Goal: Information Seeking & Learning: Learn about a topic

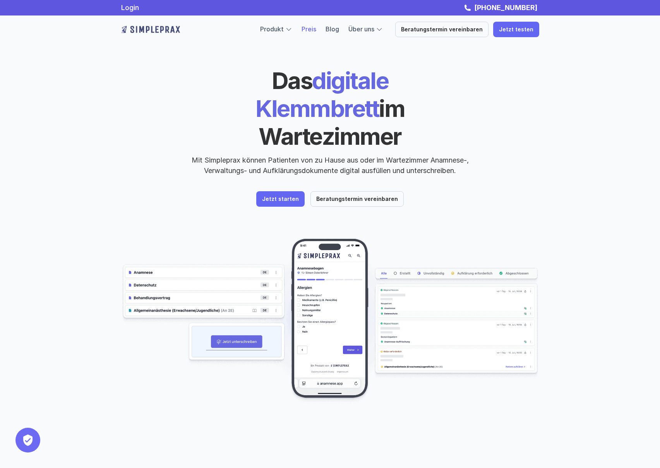
click at [316, 30] on link "Preis" at bounding box center [308, 29] width 15 height 8
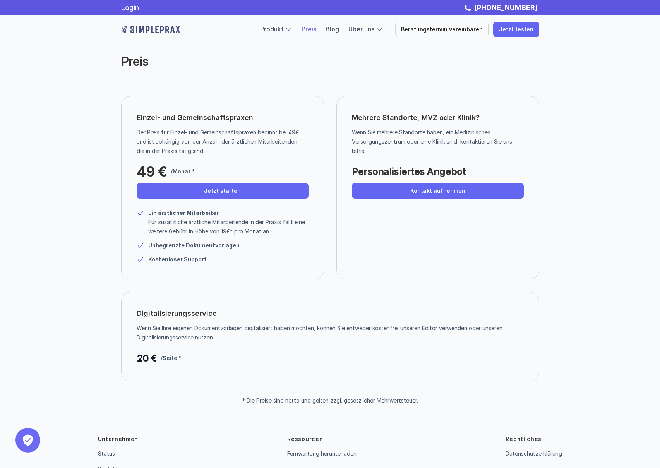
drag, startPoint x: 205, startPoint y: 327, endPoint x: 221, endPoint y: 337, distance: 18.6
click at [221, 337] on p "Wenn Sie Ihre eigenen Dokumentvorlagen digitalisiert haben möchten, können Sie …" at bounding box center [327, 332] width 381 height 19
drag, startPoint x: 282, startPoint y: 400, endPoint x: 422, endPoint y: 401, distance: 139.7
click at [422, 401] on div "Preis Einzel- und Gemeinschaftspraxen Der Preis für Einzel- und Gemeinschaftspr…" at bounding box center [330, 202] width 660 height 404
drag, startPoint x: 423, startPoint y: 401, endPoint x: 276, endPoint y: 403, distance: 146.7
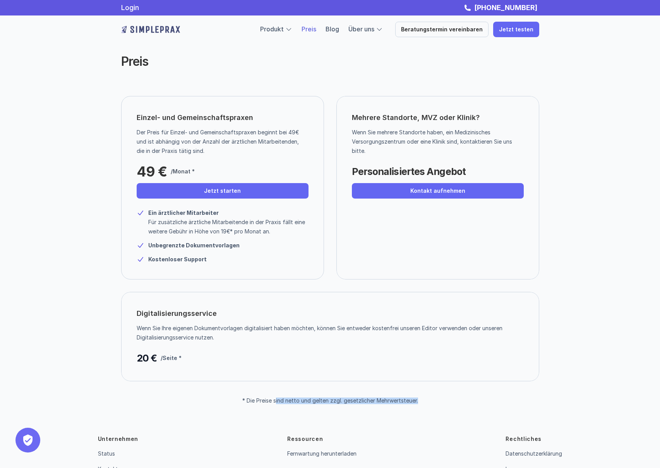
click at [276, 403] on div "Preis Einzel- und Gemeinschaftspraxen Der Preis für Einzel- und Gemeinschaftspr…" at bounding box center [330, 202] width 660 height 404
drag, startPoint x: 165, startPoint y: 327, endPoint x: 221, endPoint y: 330, distance: 55.8
click at [221, 330] on p "Wenn Sie Ihre eigenen Dokumentvorlagen digitalisiert haben möchten, können Sie …" at bounding box center [327, 332] width 381 height 19
drag, startPoint x: 234, startPoint y: 330, endPoint x: 326, endPoint y: 329, distance: 91.7
click at [326, 329] on p "Wenn Sie Ihre eigenen Dokumentvorlagen digitalisiert haben möchten, können Sie …" at bounding box center [327, 332] width 381 height 19
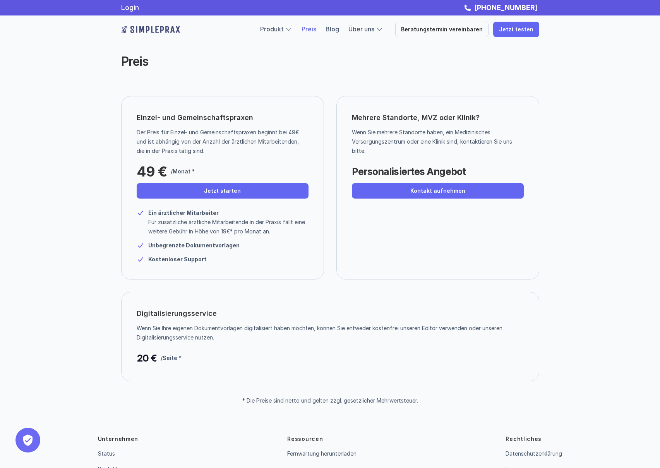
click at [333, 338] on p "Wenn Sie Ihre eigenen Dokumentvorlagen digitalisiert haben möchten, können Sie …" at bounding box center [327, 332] width 381 height 19
